Goal: Transaction & Acquisition: Purchase product/service

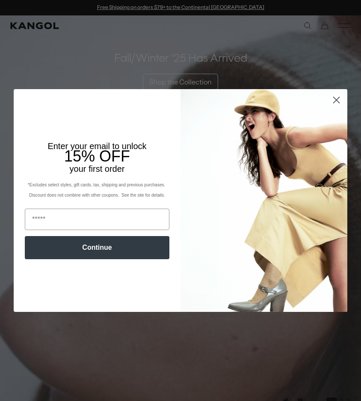
click at [336, 99] on icon "Close dialog" at bounding box center [337, 100] width 6 height 6
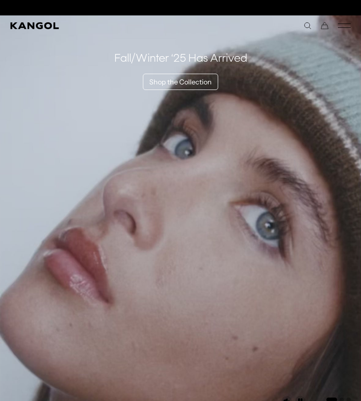
scroll to position [0, 176]
click at [345, 28] on icon "Mobile Menu" at bounding box center [344, 26] width 13 height 8
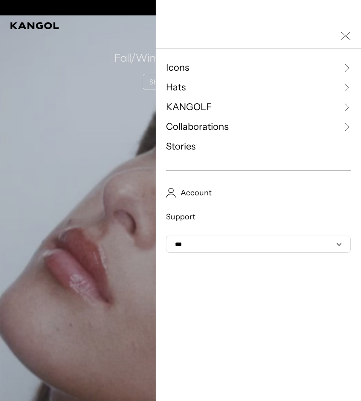
click at [346, 66] on icon at bounding box center [347, 67] width 9 height 9
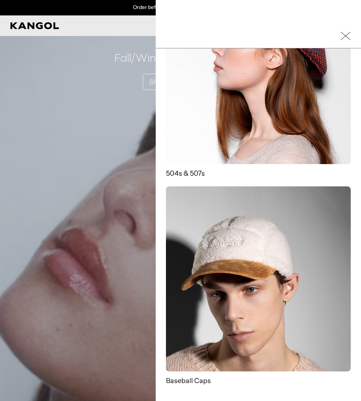
scroll to position [523, 0]
click at [264, 117] on img at bounding box center [258, 71] width 185 height 185
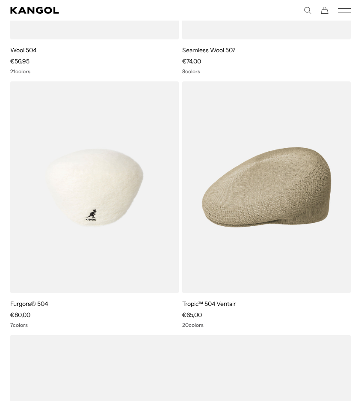
scroll to position [0, 176]
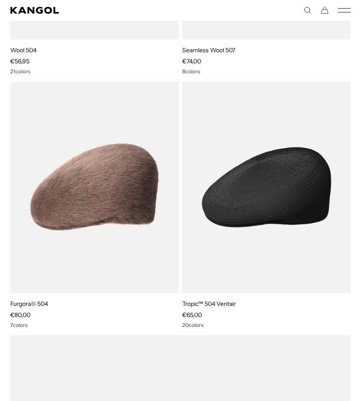
click at [277, 230] on img at bounding box center [266, 187] width 169 height 212
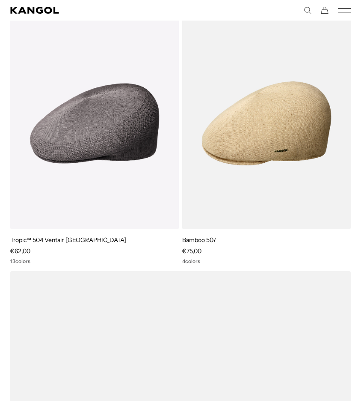
scroll to position [2363, 0]
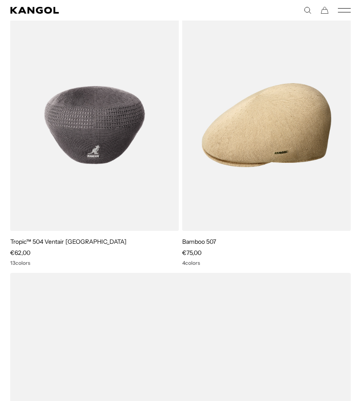
click at [135, 161] on img at bounding box center [94, 125] width 169 height 212
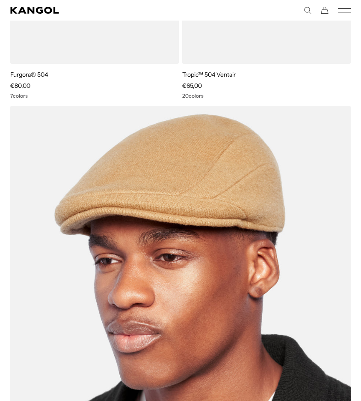
scroll to position [0, 0]
click at [170, 320] on img at bounding box center [180, 335] width 341 height 459
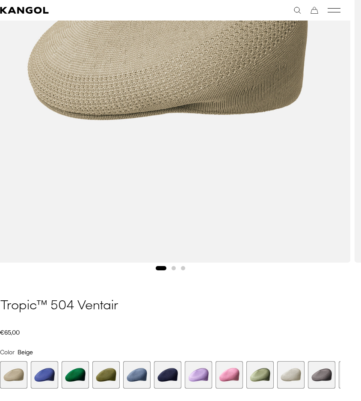
scroll to position [0, 176]
click at [172, 380] on span "6 of 22" at bounding box center [167, 374] width 27 height 27
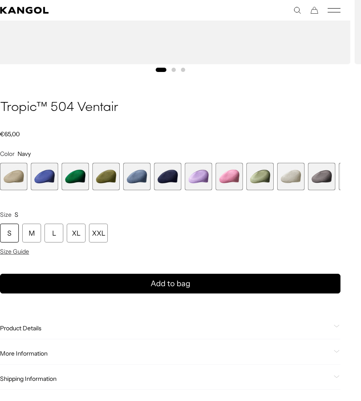
scroll to position [468, 10]
click at [334, 179] on span "11 of 22" at bounding box center [321, 176] width 27 height 27
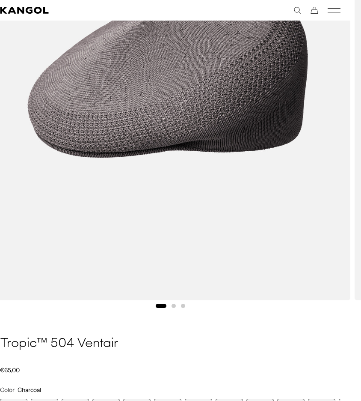
scroll to position [234, 10]
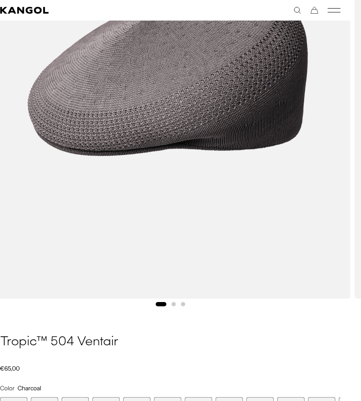
click at [173, 304] on button "Go to slide 2" at bounding box center [174, 304] width 4 height 4
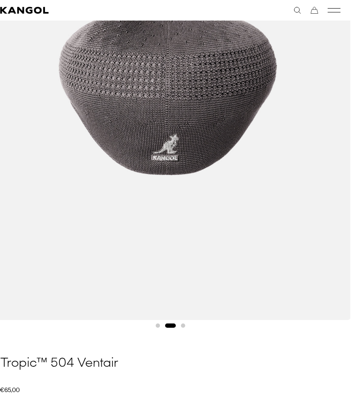
scroll to position [213, 10]
click at [183, 329] on div "Gallery Viewer" at bounding box center [170, 96] width 382 height 469
click at [183, 327] on button "Go to slide 3" at bounding box center [183, 325] width 4 height 4
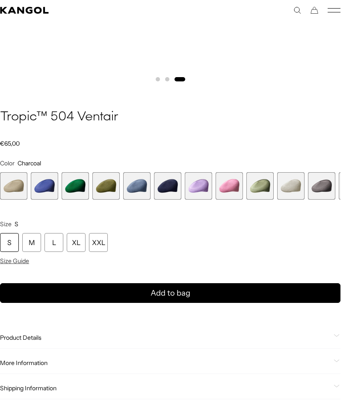
scroll to position [0, 176]
click at [340, 192] on span "12 of 22" at bounding box center [352, 185] width 27 height 27
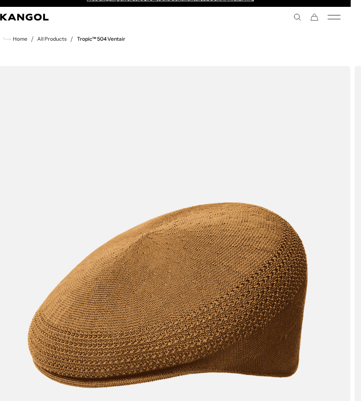
scroll to position [9, 0]
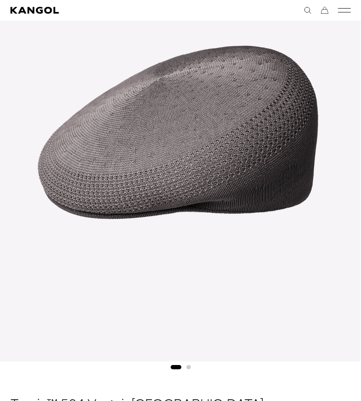
scroll to position [174, 0]
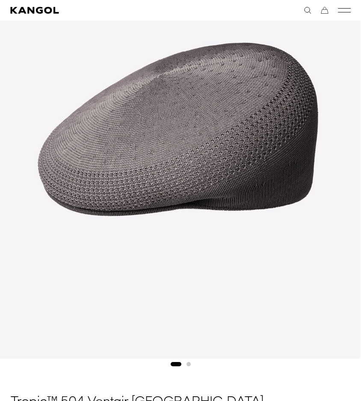
click at [189, 365] on button "Go to slide 2" at bounding box center [189, 364] width 4 height 4
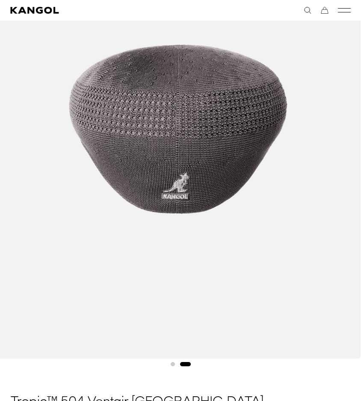
scroll to position [0, 176]
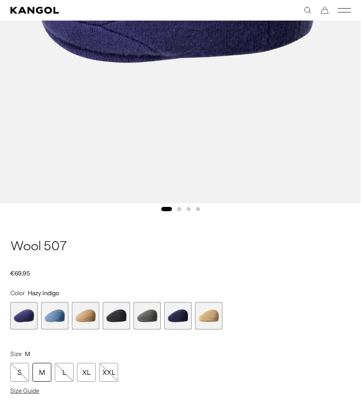
click at [203, 319] on span "7 of 7" at bounding box center [208, 315] width 27 height 27
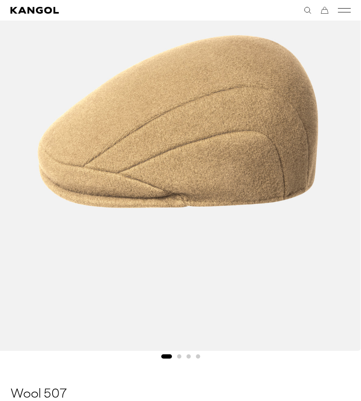
scroll to position [182, 0]
click at [179, 357] on button "Go to slide 2" at bounding box center [179, 357] width 4 height 4
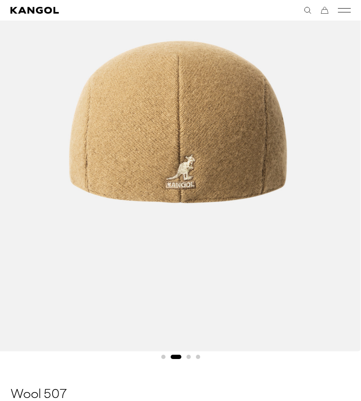
click at [198, 355] on button "Go to slide 4" at bounding box center [198, 357] width 4 height 4
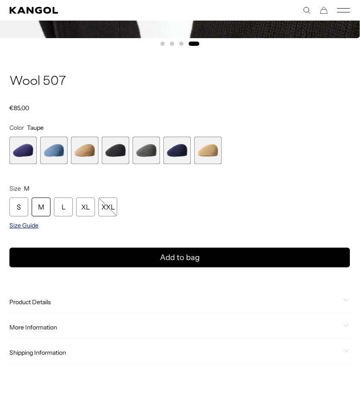
scroll to position [0, 176]
click at [30, 227] on span "Size Guide" at bounding box center [23, 225] width 29 height 8
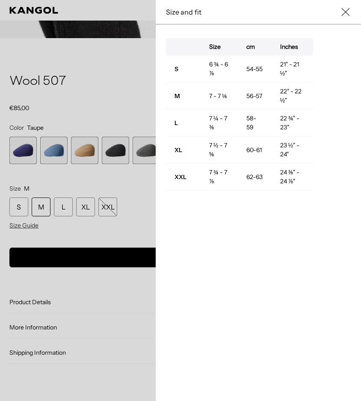
scroll to position [0, 0]
click at [343, 13] on icon at bounding box center [346, 12] width 9 height 9
